Goal: Information Seeking & Learning: Learn about a topic

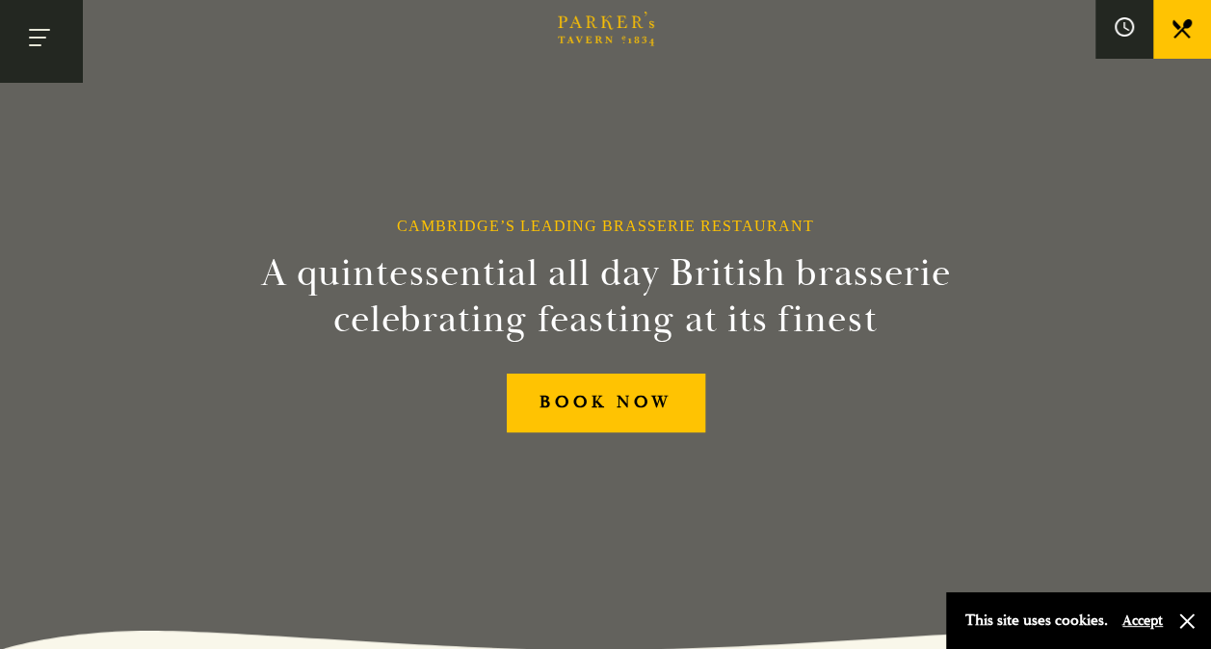
click at [29, 29] on button "Toggle navigation" at bounding box center [41, 41] width 82 height 82
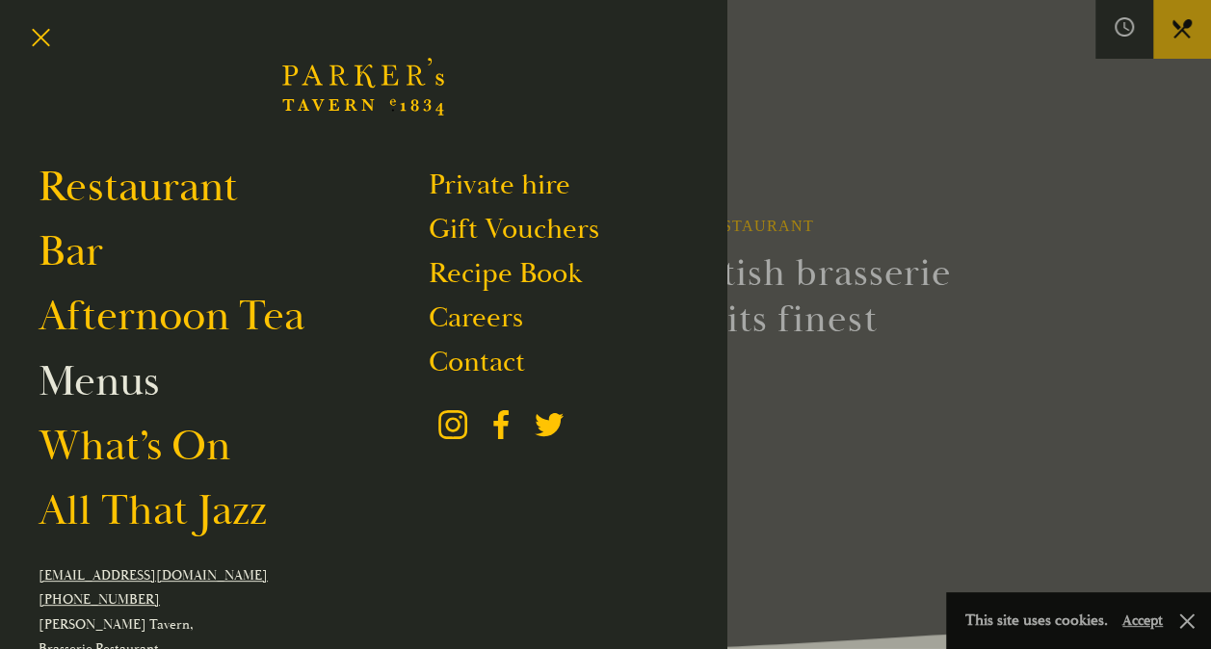
click at [92, 393] on link "Menus" at bounding box center [99, 382] width 120 height 54
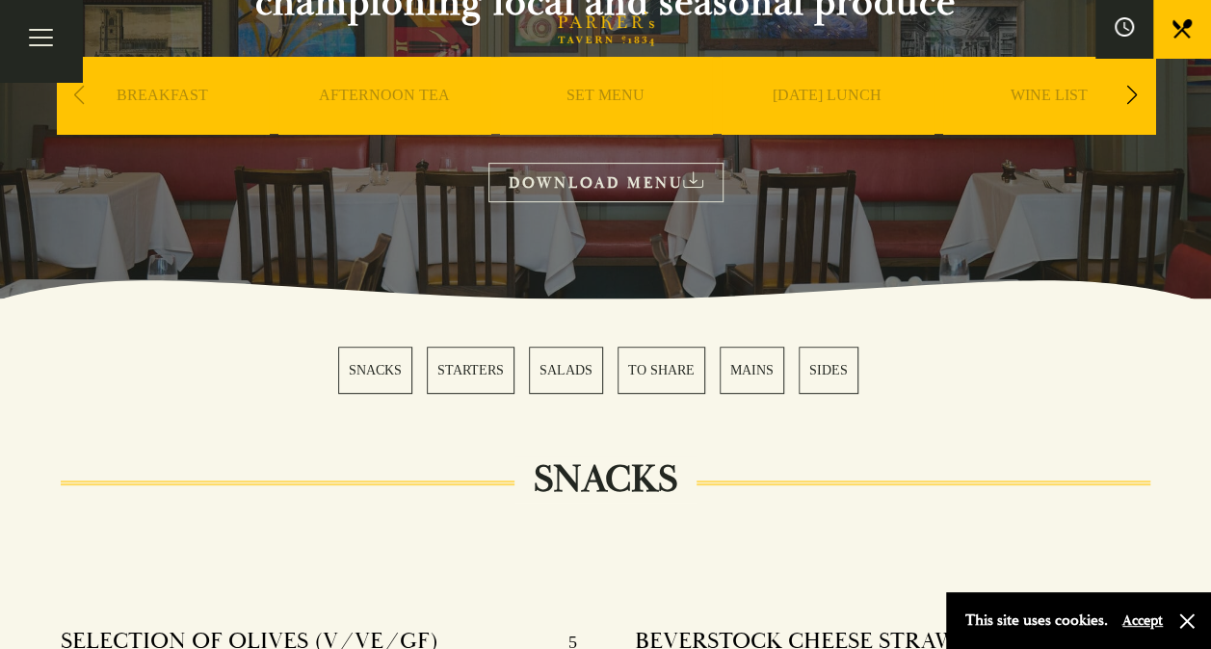
scroll to position [286, 0]
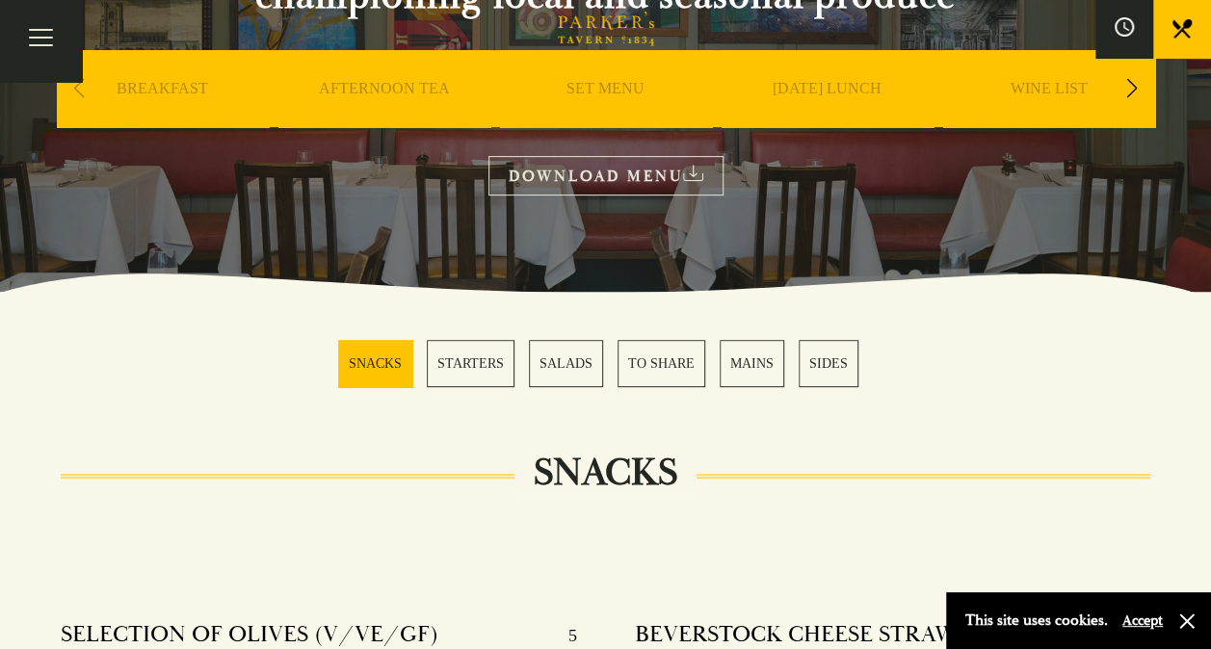
click at [1133, 87] on div "Next slide" at bounding box center [1133, 88] width 26 height 42
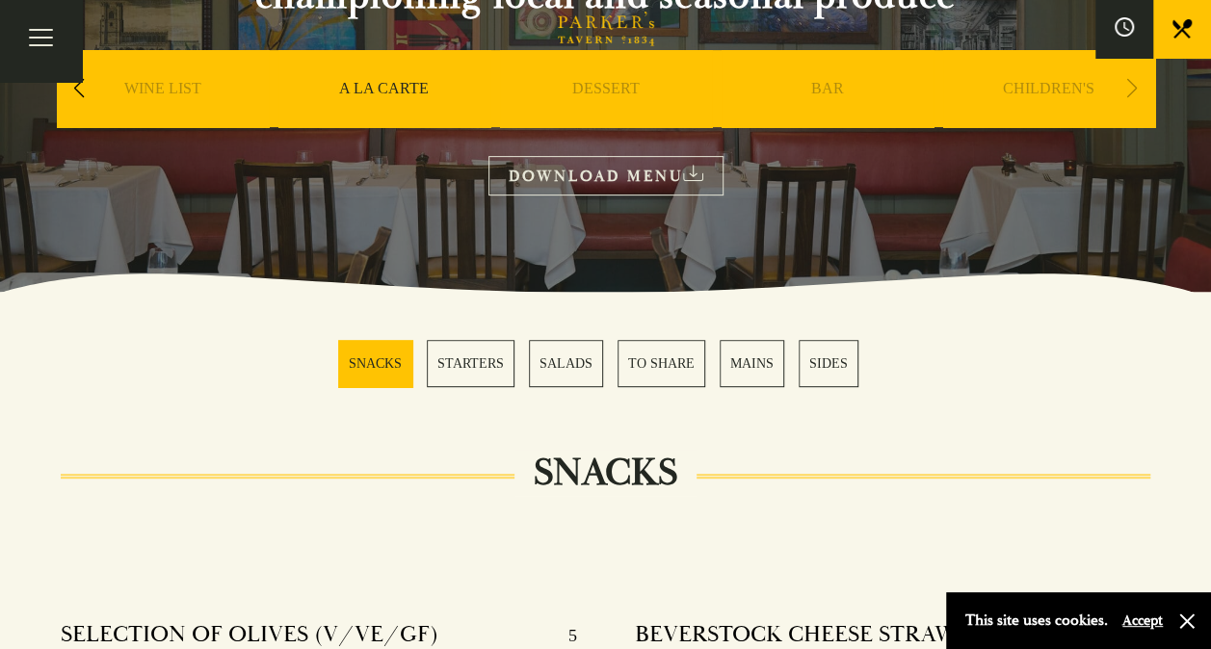
click at [1049, 81] on link "CHILDREN'S" at bounding box center [1049, 117] width 92 height 77
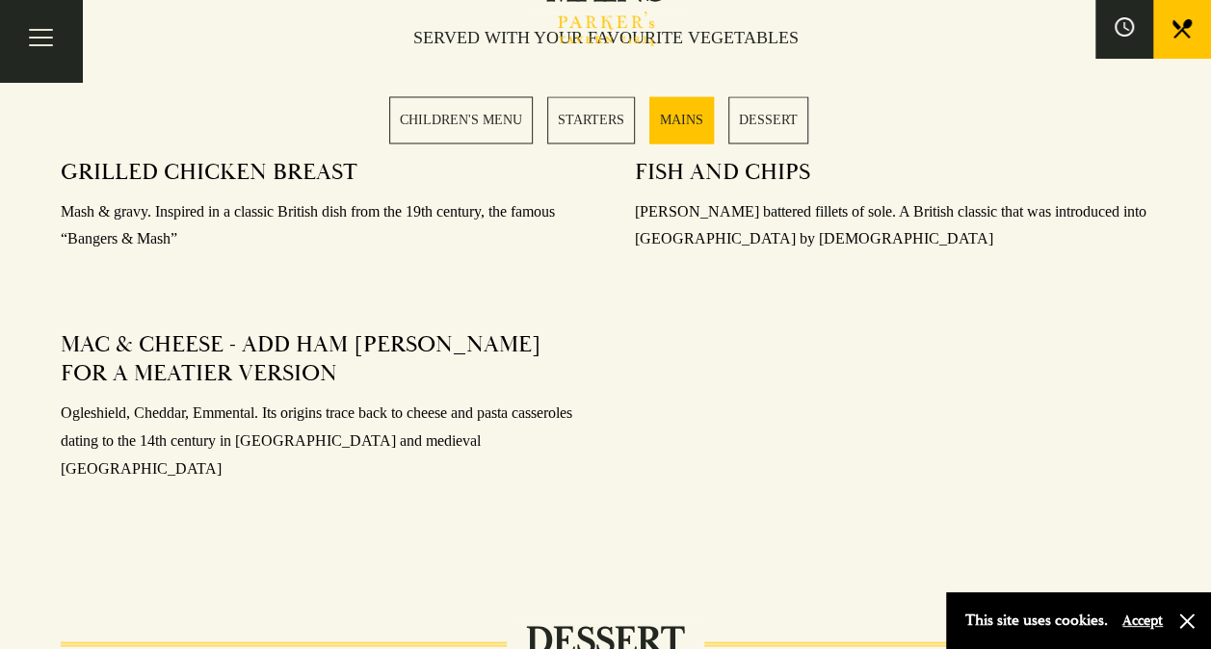
scroll to position [1572, 0]
click at [476, 135] on link "CHILDREN'S MENU" at bounding box center [461, 119] width 144 height 47
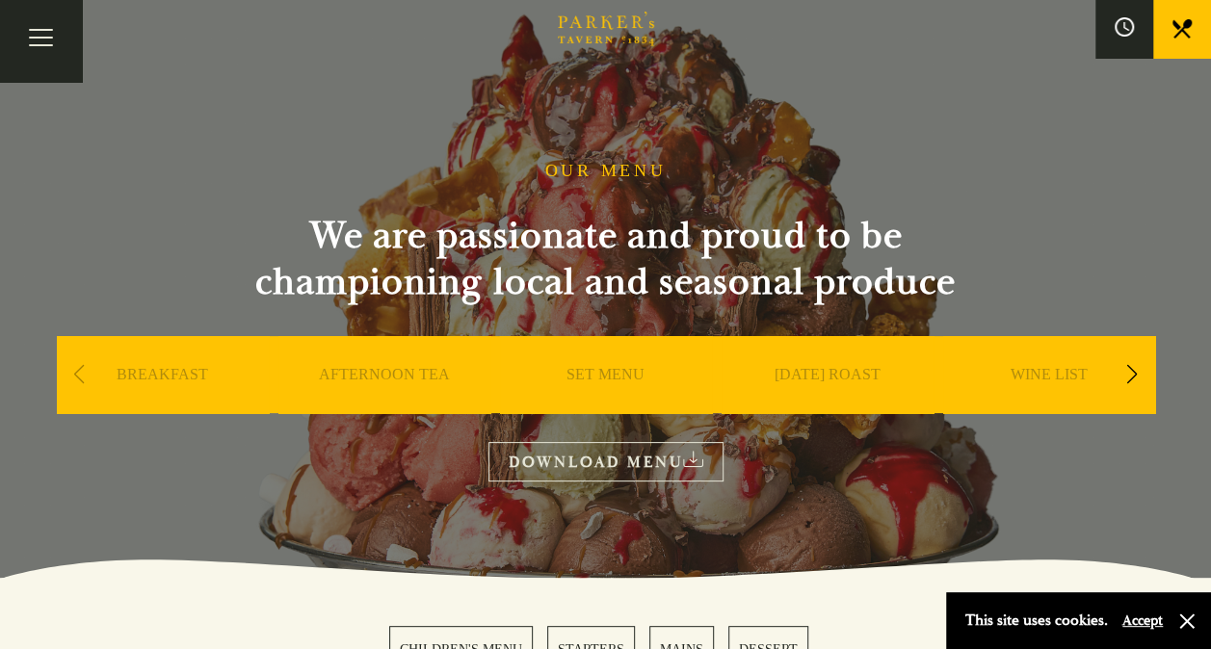
click at [1125, 379] on div "Next slide" at bounding box center [1133, 375] width 26 height 42
click at [1046, 364] on div "A LA CARTE" at bounding box center [1049, 403] width 212 height 135
click at [1043, 372] on link "A LA CARTE" at bounding box center [1049, 403] width 90 height 77
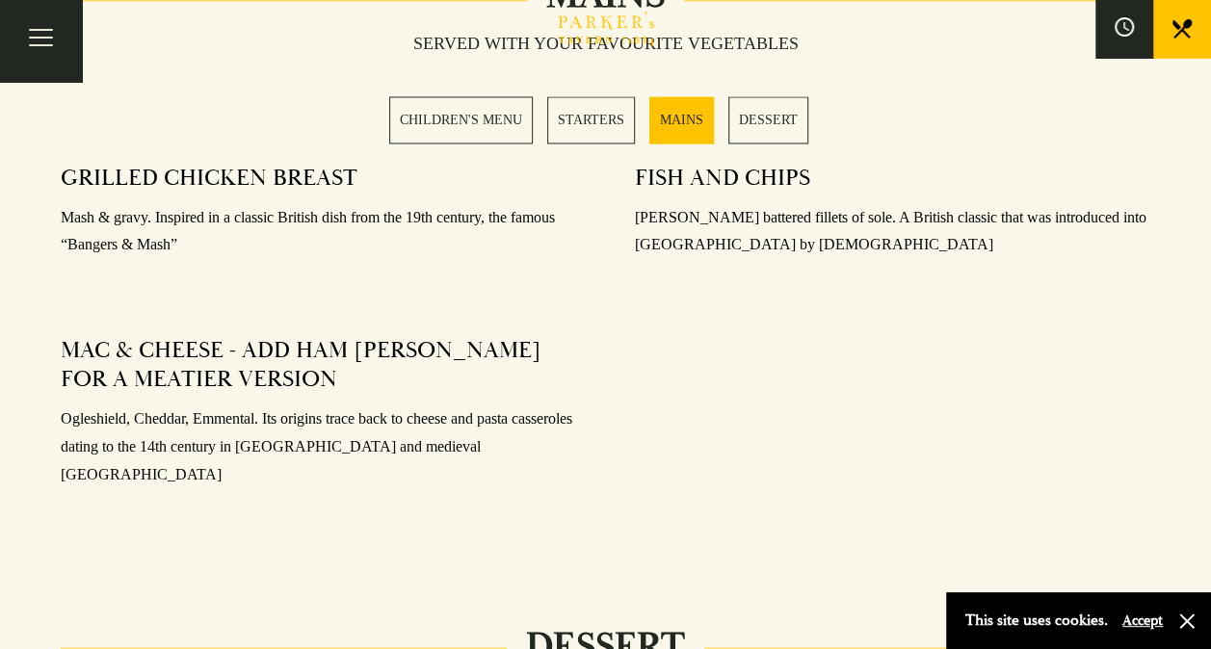
scroll to position [1572, 0]
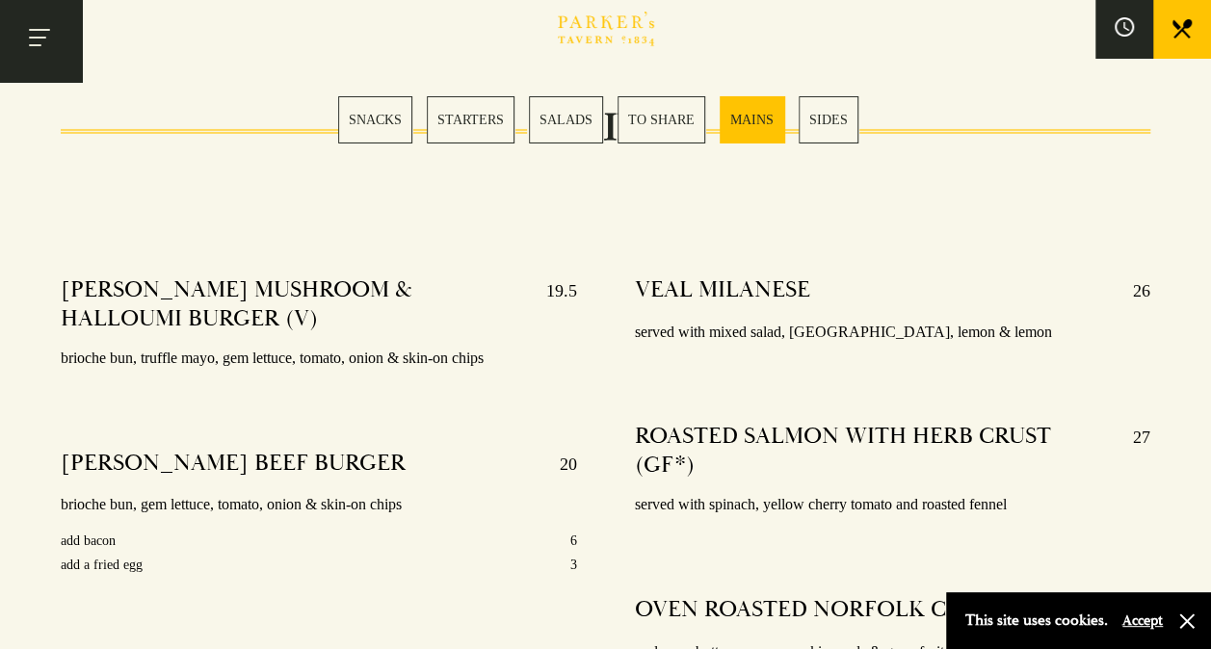
scroll to position [3304, 0]
